Goal: Information Seeking & Learning: Find contact information

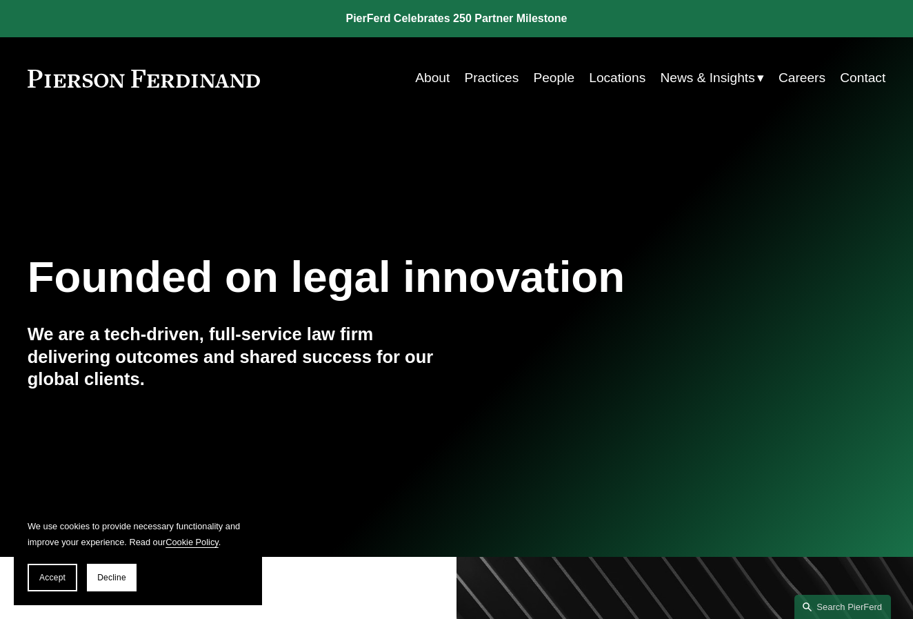
click at [615, 80] on link "Locations" at bounding box center [617, 78] width 57 height 26
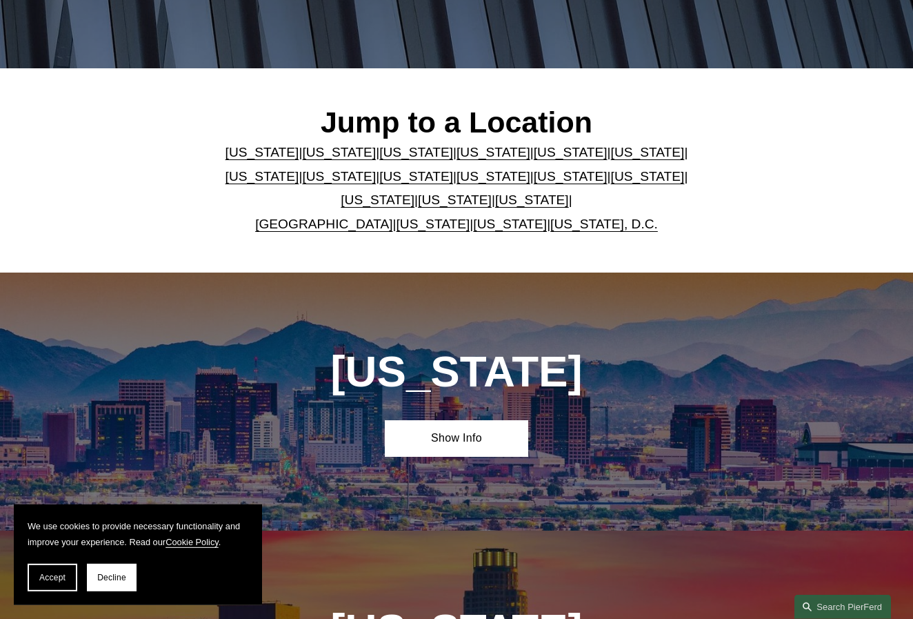
scroll to position [310, 0]
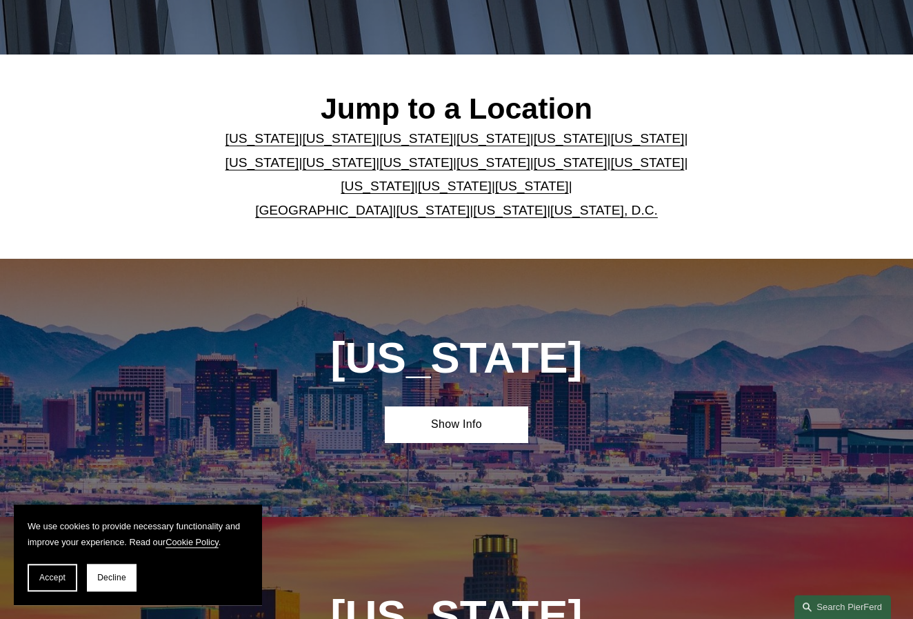
click at [611, 143] on link "[US_STATE]" at bounding box center [648, 138] width 74 height 14
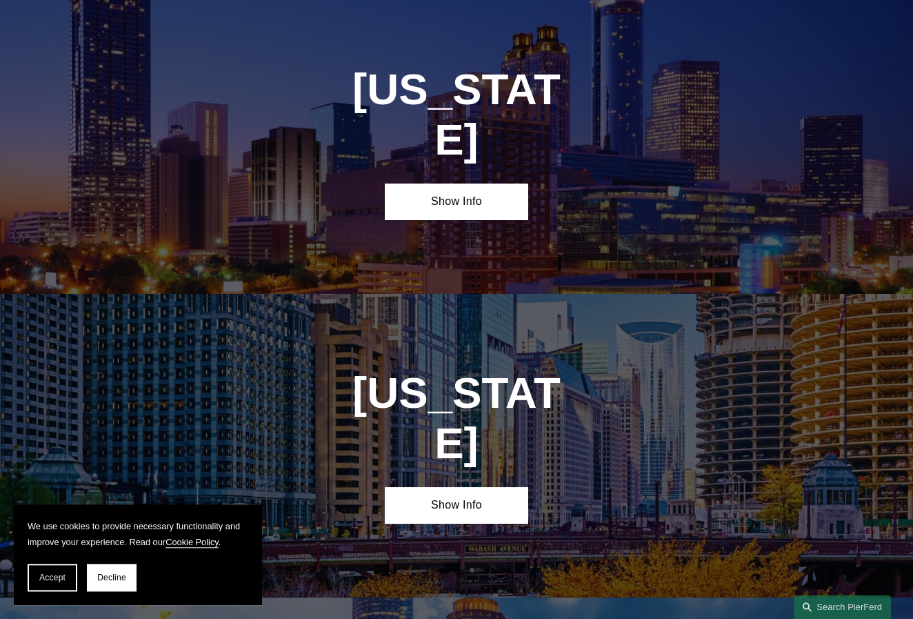
scroll to position [1880, 0]
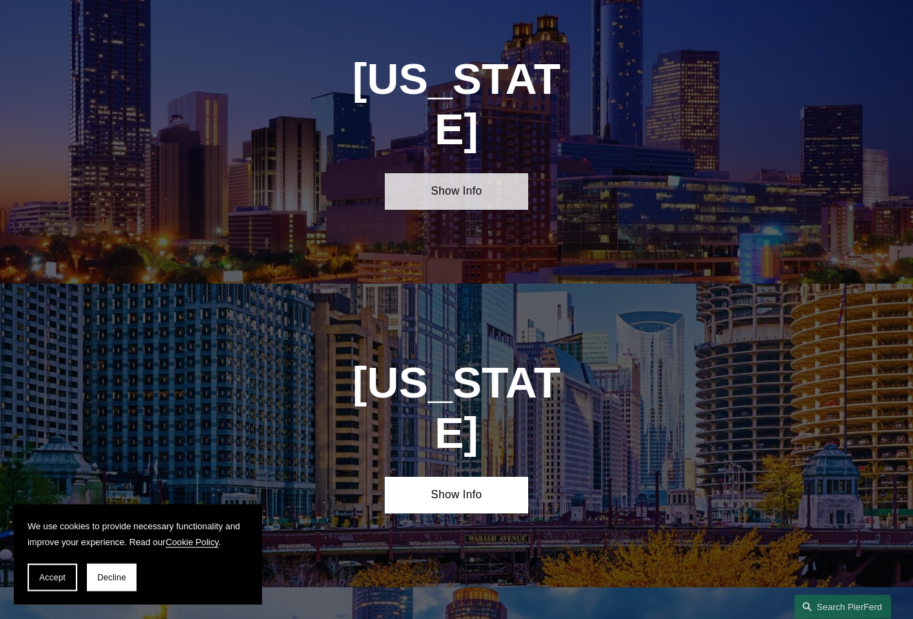
click at [464, 173] on link "Show Info" at bounding box center [456, 191] width 143 height 37
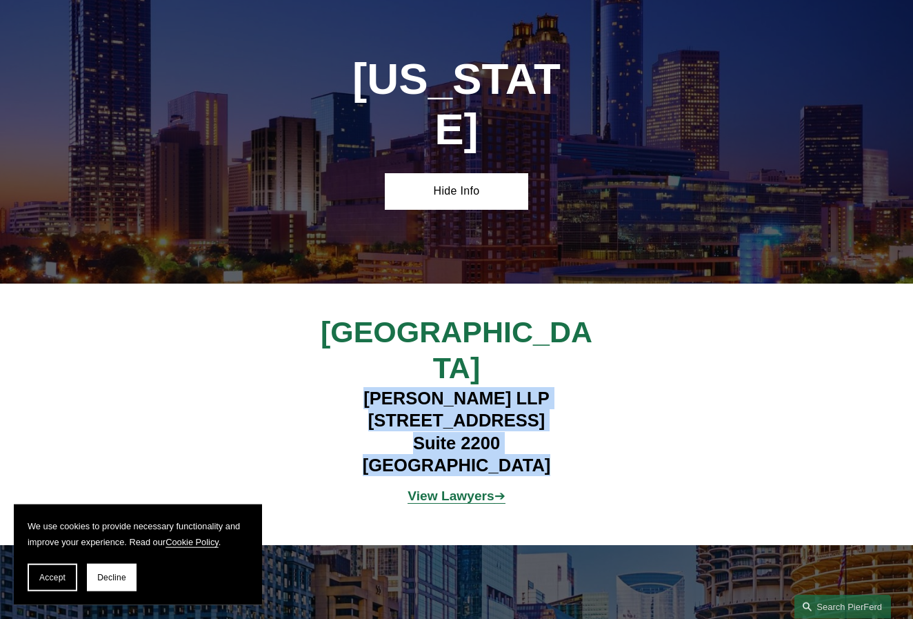
drag, startPoint x: 361, startPoint y: 341, endPoint x: 535, endPoint y: 417, distance: 189.9
click at [535, 417] on h4 "[PERSON_NAME] LLP [STREET_ADDRESS]" at bounding box center [457, 432] width 358 height 90
drag, startPoint x: 439, startPoint y: 361, endPoint x: 416, endPoint y: 359, distance: 22.9
click at [438, 387] on h4 "[PERSON_NAME] LLP [STREET_ADDRESS]" at bounding box center [457, 432] width 358 height 90
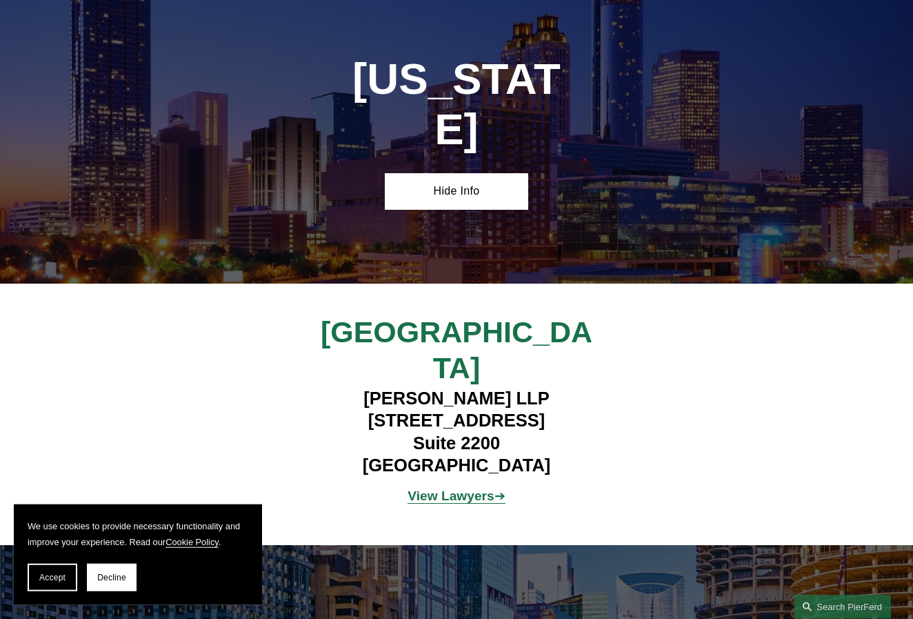
drag, startPoint x: 361, startPoint y: 344, endPoint x: 564, endPoint y: 346, distance: 203.5
click at [564, 387] on h4 "[PERSON_NAME] LLP [STREET_ADDRESS]" at bounding box center [457, 432] width 358 height 90
copy h4 "[PERSON_NAME] LLP"
drag, startPoint x: 351, startPoint y: 367, endPoint x: 558, endPoint y: 365, distance: 206.9
click at [558, 387] on h4 "[PERSON_NAME] LLP [STREET_ADDRESS]" at bounding box center [457, 432] width 358 height 90
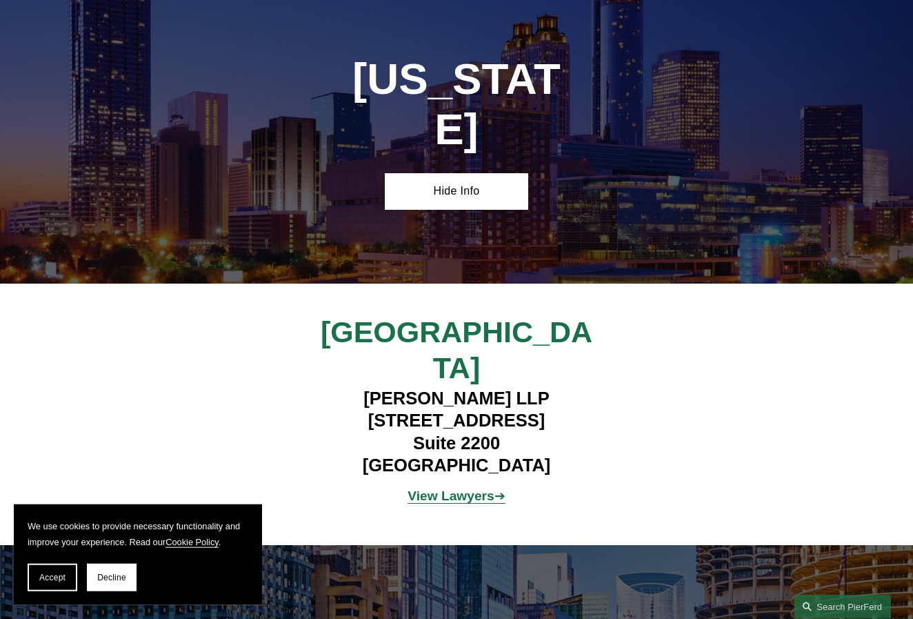
copy h4 "[STREET_ADDRESS]"
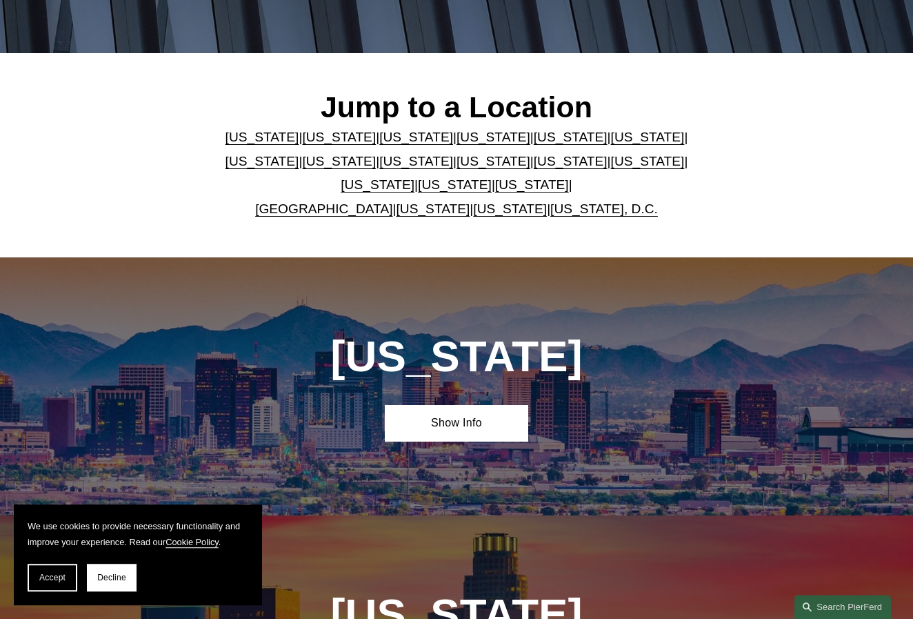
scroll to position [310, 0]
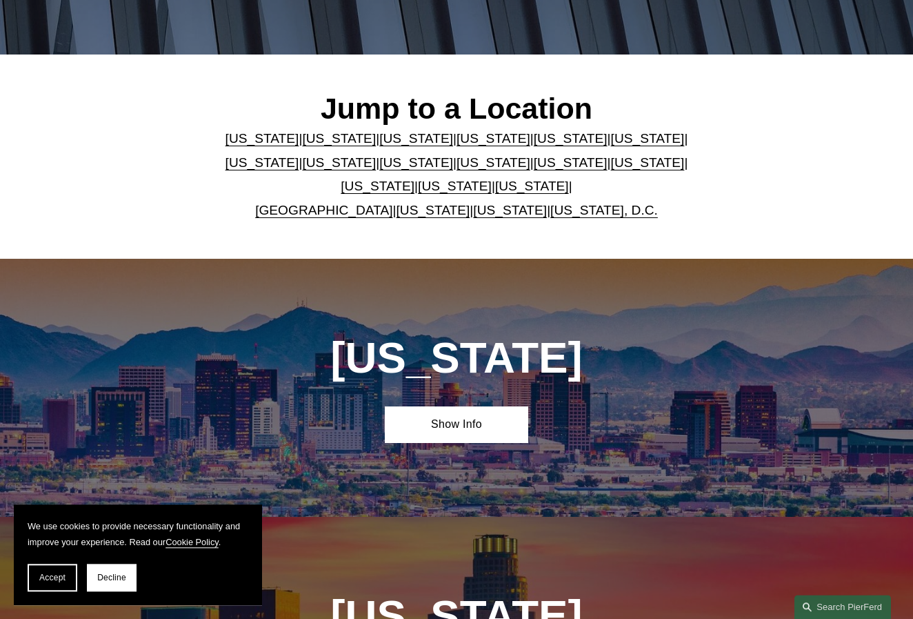
click at [575, 213] on link "[US_STATE], D.C." at bounding box center [604, 210] width 108 height 14
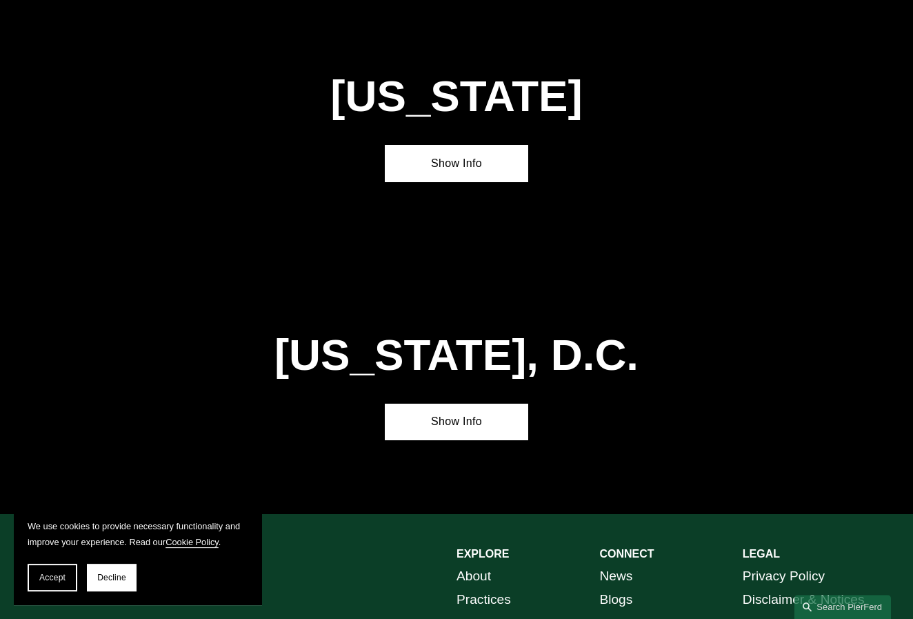
scroll to position [5450, 0]
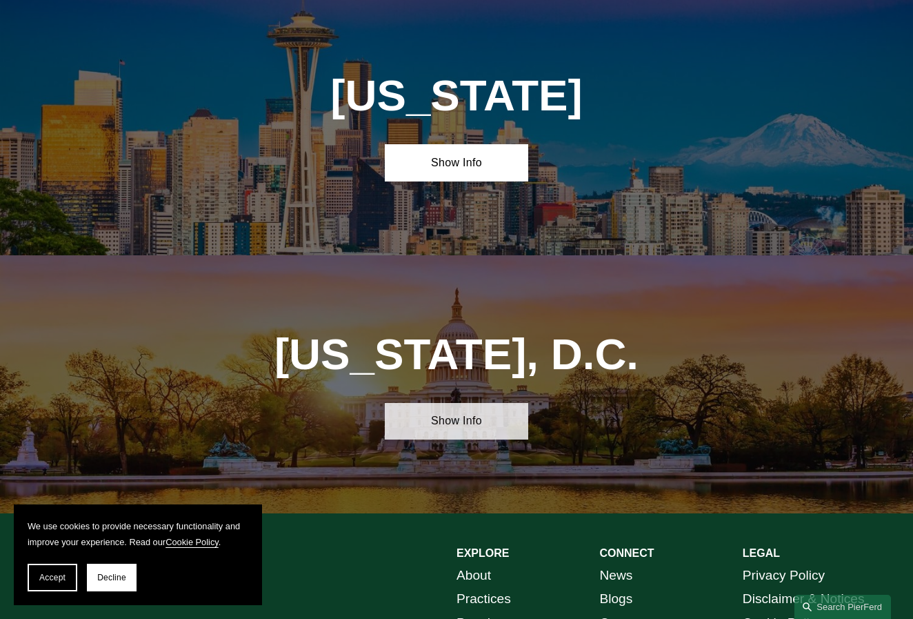
click at [477, 403] on link "Show Info" at bounding box center [456, 421] width 143 height 37
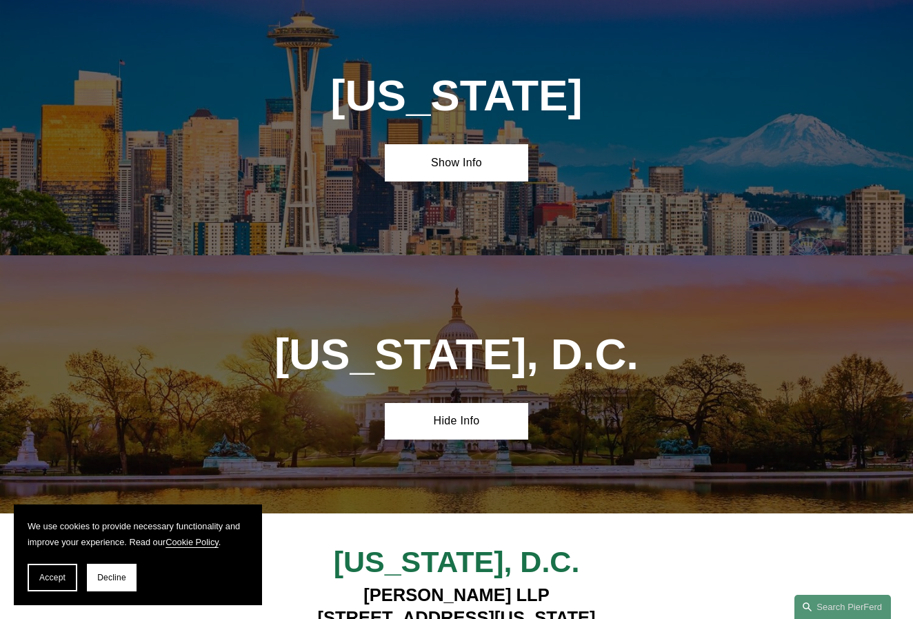
drag, startPoint x: 302, startPoint y: 428, endPoint x: 610, endPoint y: 439, distance: 307.8
click at [610, 584] on h4 "[PERSON_NAME][GEOGRAPHIC_DATA][STREET_ADDRESS][US_STATE][US_STATE]" at bounding box center [456, 617] width 501 height 67
copy h4 "[STREET_ADDRESS][US_STATE]"
